Goal: Task Accomplishment & Management: Use online tool/utility

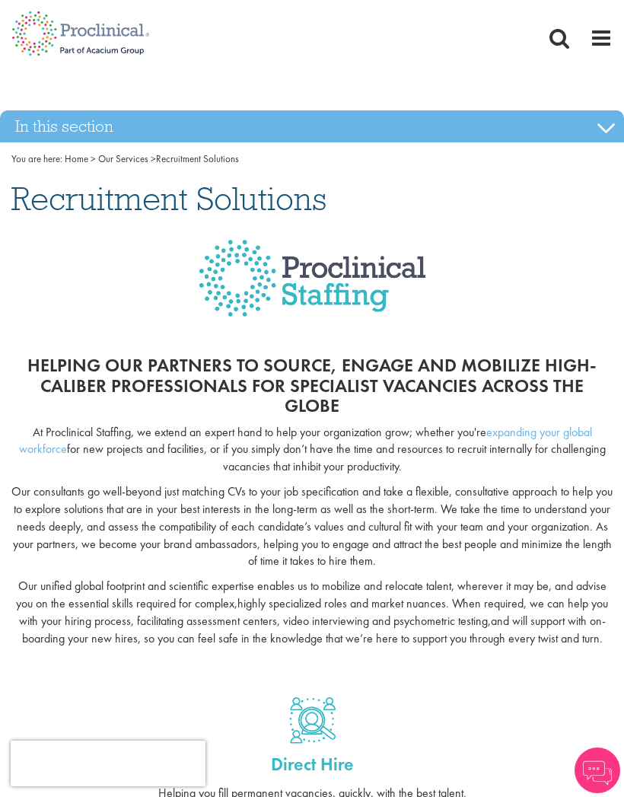
click at [603, 38] on span at bounding box center [601, 38] width 23 height 23
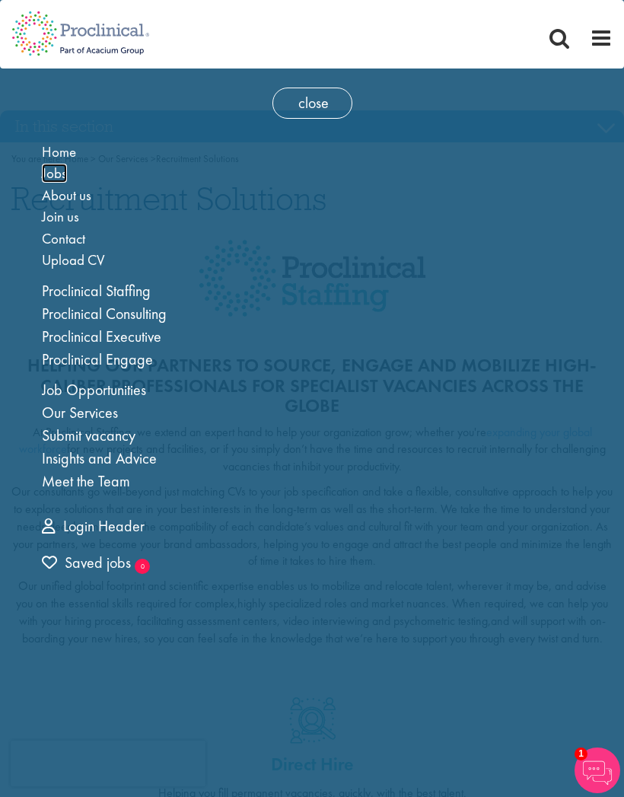
click at [56, 177] on span "Jobs" at bounding box center [54, 173] width 25 height 19
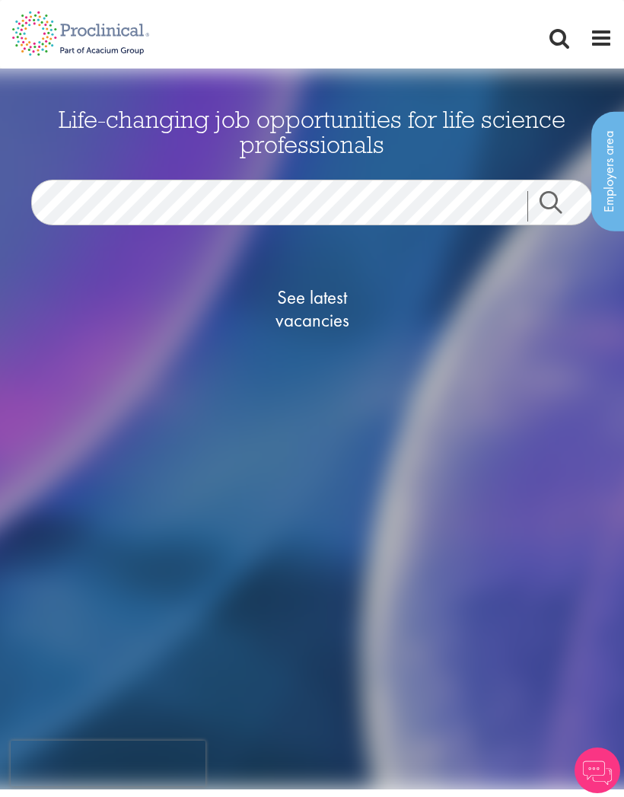
click at [323, 308] on span "See latest vacancies" at bounding box center [312, 309] width 152 height 46
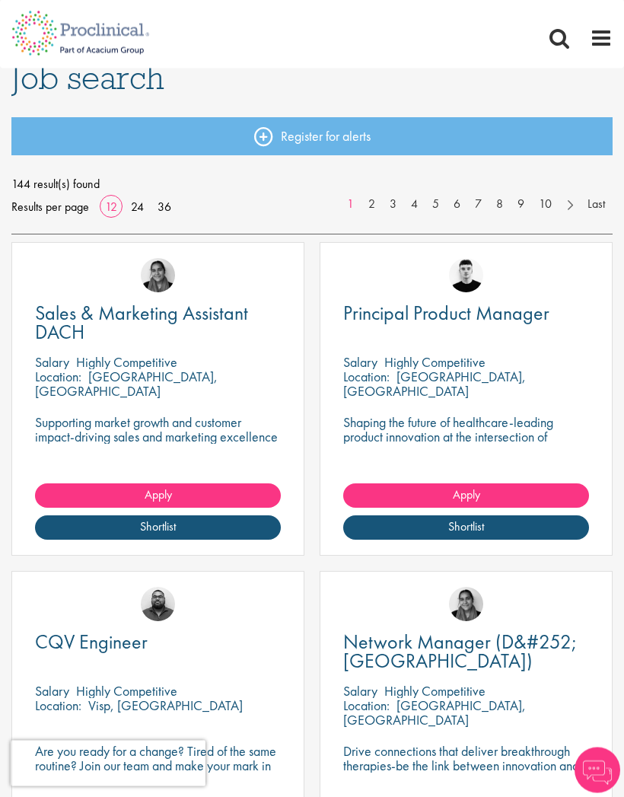
scroll to position [82, 0]
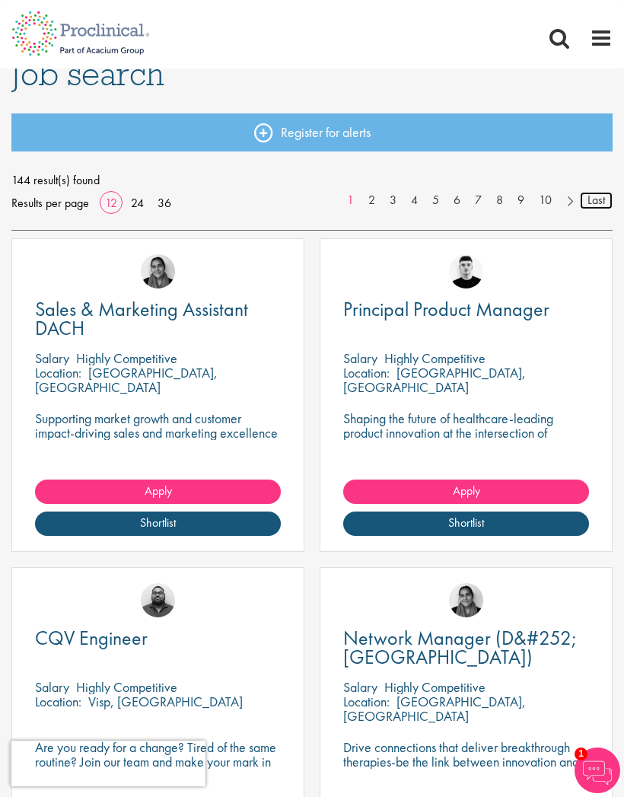
click at [599, 200] on link "Last" at bounding box center [596, 201] width 33 height 18
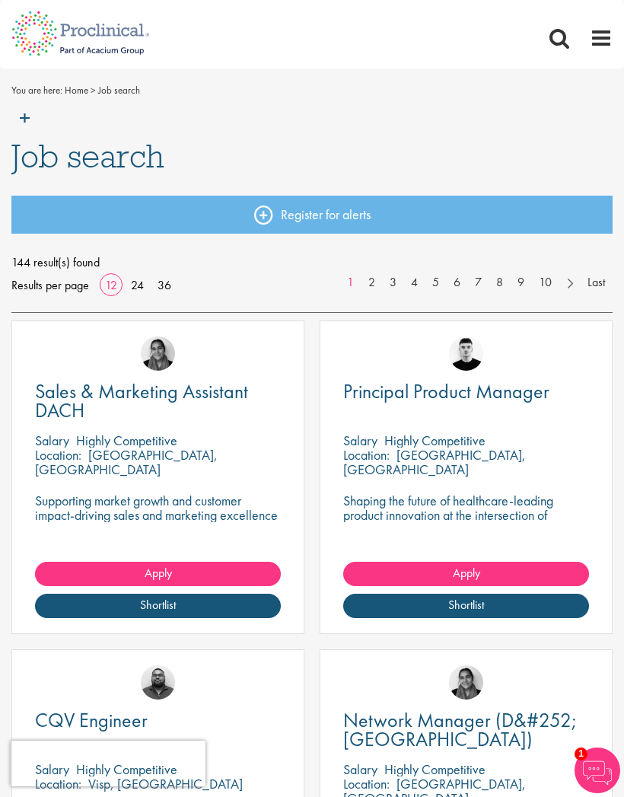
click at [553, 35] on span at bounding box center [559, 38] width 23 height 23
